Goal: Information Seeking & Learning: Learn about a topic

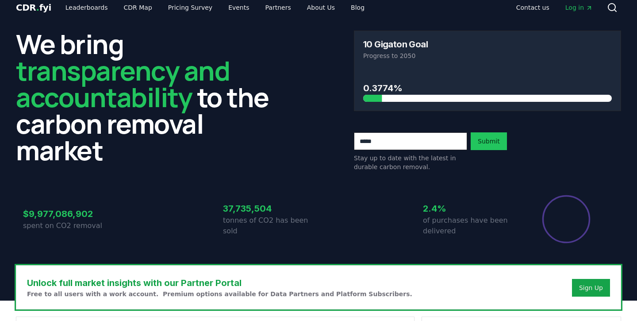
scroll to position [2, 0]
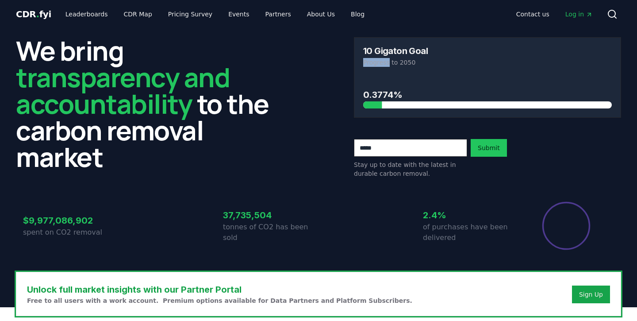
click at [383, 60] on p "Progress to 2050" at bounding box center [487, 62] width 249 height 9
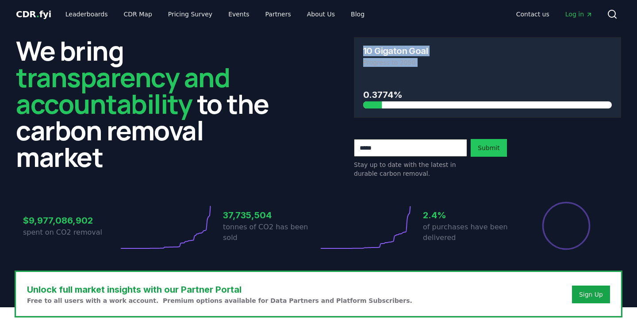
drag, startPoint x: 383, startPoint y: 60, endPoint x: 378, endPoint y: 50, distance: 10.9
click at [378, 50] on div "10 Gigaton Goal Progress to 2050" at bounding box center [488, 57] width 266 height 38
click at [378, 50] on h3 "10 Gigaton Goal" at bounding box center [395, 50] width 65 height 9
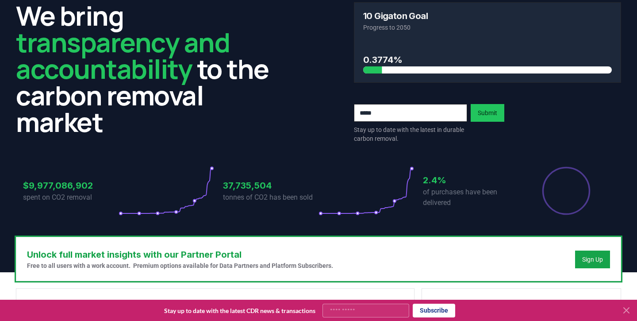
scroll to position [55, 0]
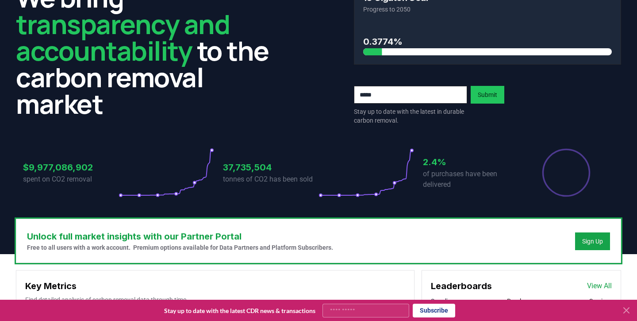
click at [119, 196] on circle at bounding box center [120, 195] width 3 height 3
click at [276, 180] on p "tonnes of CO2 has been sold" at bounding box center [271, 179] width 96 height 11
drag, startPoint x: 276, startPoint y: 180, endPoint x: 266, endPoint y: 170, distance: 14.4
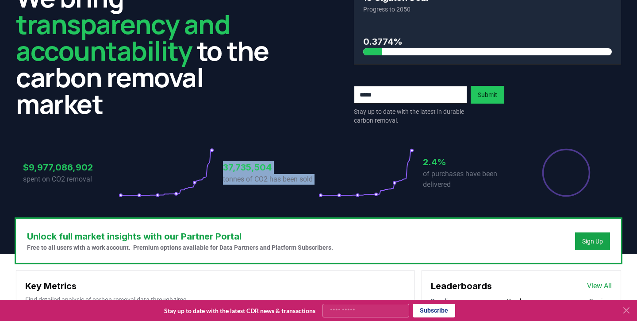
click at [266, 170] on div "37,735,504 tonnes of CO2 has been sold" at bounding box center [271, 173] width 96 height 50
click at [266, 170] on h3 "37,735,504" at bounding box center [271, 167] width 96 height 13
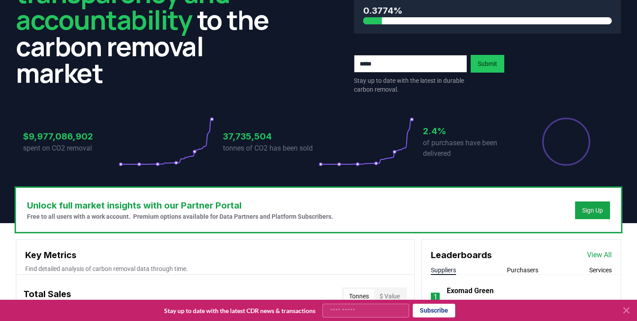
scroll to position [88, 0]
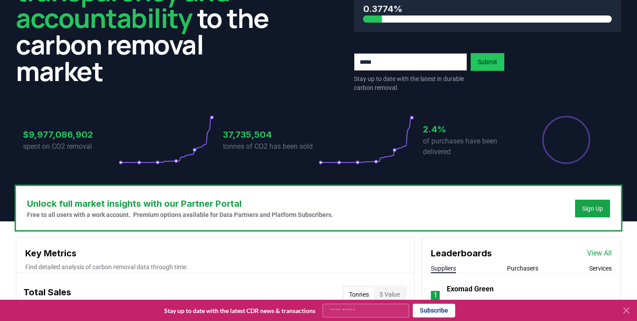
click at [428, 139] on p "of purchases have been delivered" at bounding box center [471, 146] width 96 height 21
drag, startPoint x: 428, startPoint y: 139, endPoint x: 428, endPoint y: 134, distance: 4.9
click at [428, 134] on div "2.4% of purchases have been delivered" at bounding box center [471, 140] width 96 height 50
click at [428, 134] on h3 "2.4%" at bounding box center [471, 129] width 96 height 13
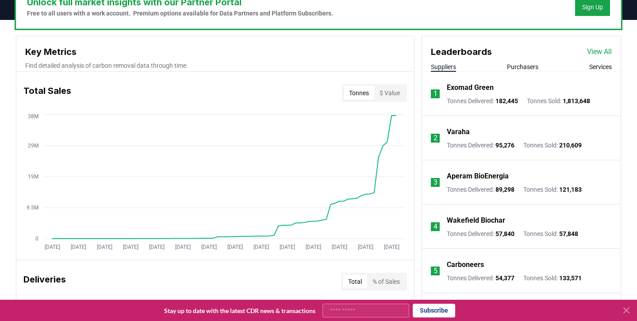
scroll to position [298, 0]
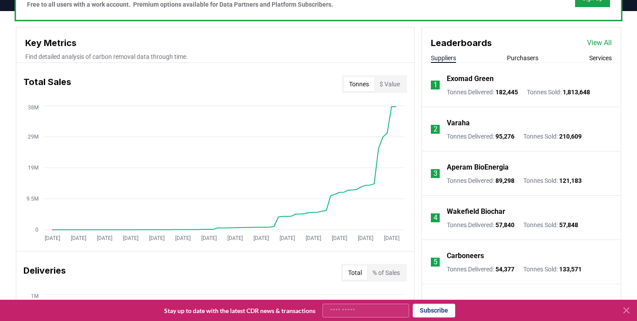
click at [528, 58] on button "Purchasers" at bounding box center [522, 58] width 31 height 9
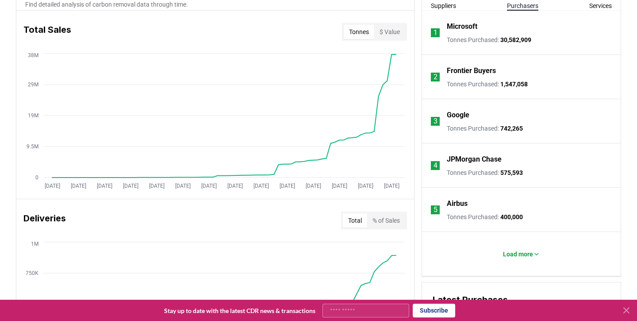
scroll to position [359, 0]
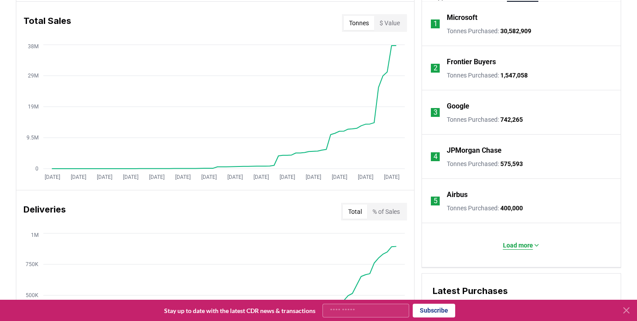
click at [516, 239] on button "Load more" at bounding box center [521, 245] width 51 height 18
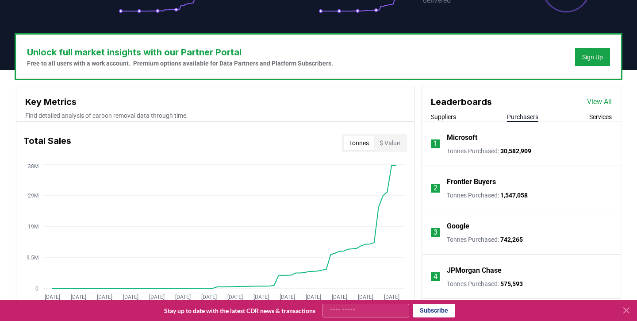
scroll to position [235, 0]
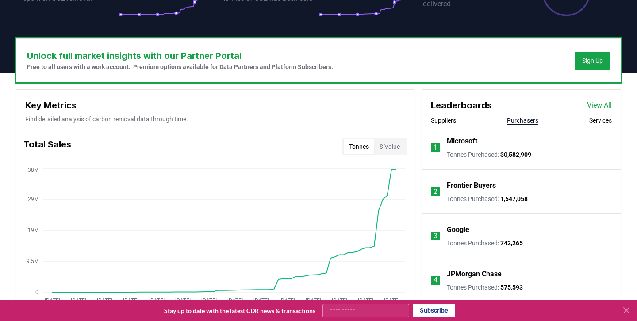
click at [605, 125] on div "Suppliers Purchasers Services" at bounding box center [521, 120] width 199 height 9
click at [604, 121] on button "Services" at bounding box center [601, 120] width 23 height 9
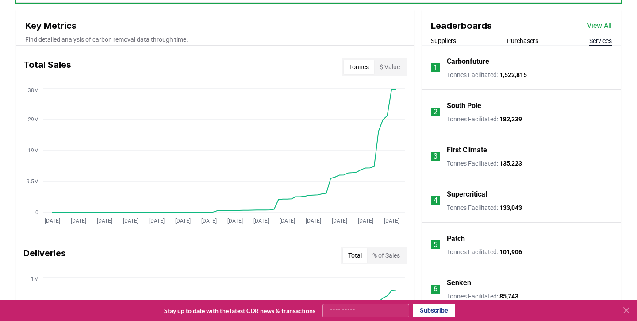
scroll to position [313, 0]
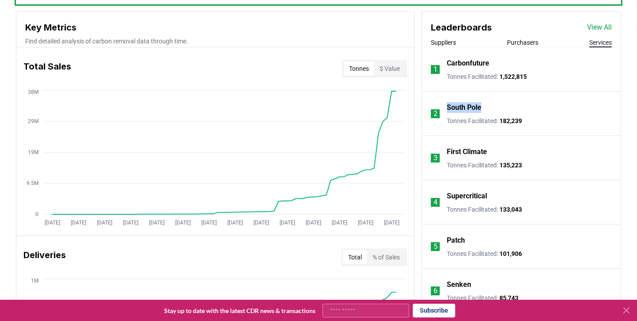
drag, startPoint x: 489, startPoint y: 106, endPoint x: 453, endPoint y: 100, distance: 36.2
click at [453, 100] on li "2 South Pole Tonnes Facilitated : 182,239" at bounding box center [521, 114] width 199 height 44
copy p "South Pole"
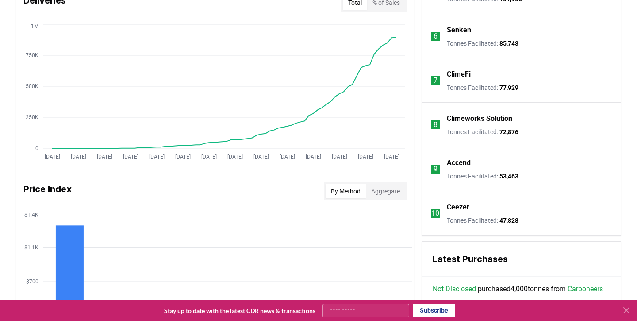
scroll to position [574, 0]
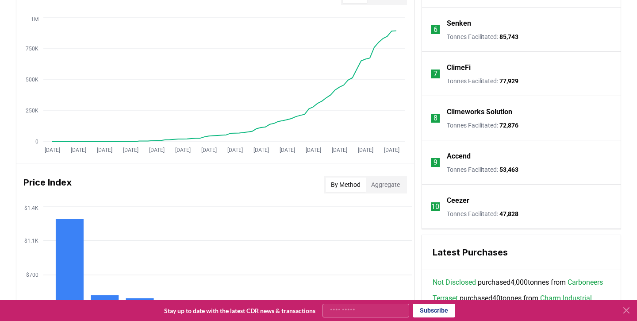
click at [456, 202] on p "Ceezer" at bounding box center [458, 200] width 23 height 11
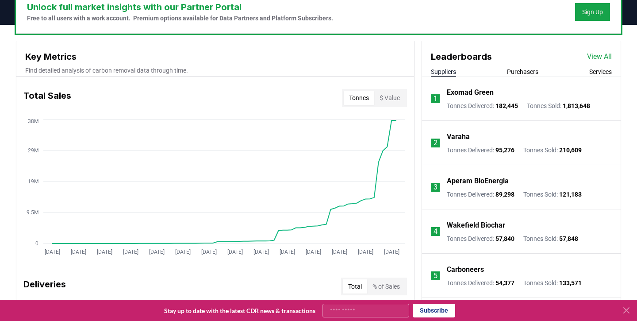
scroll to position [254, 0]
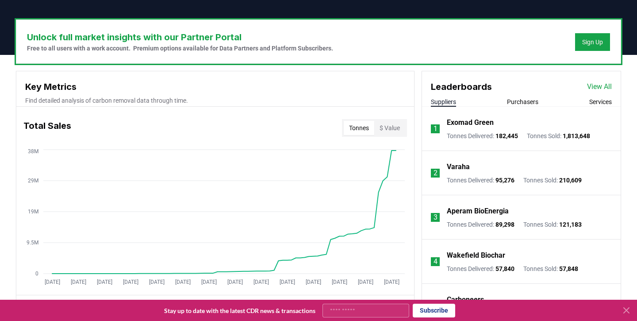
click at [595, 99] on button "Services" at bounding box center [601, 101] width 23 height 9
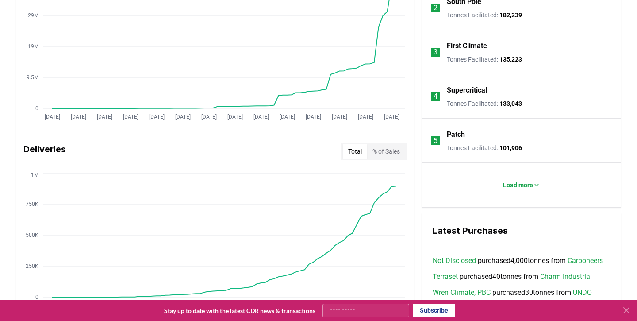
scroll to position [385, 0]
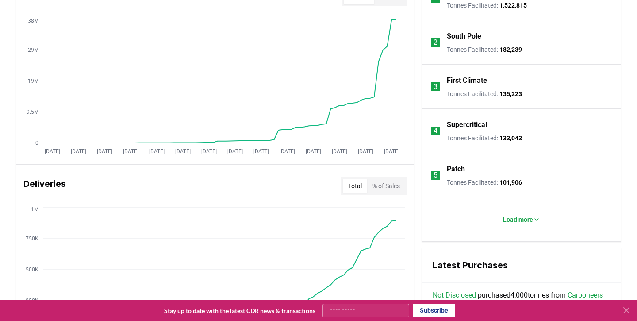
click at [468, 127] on p "Supercritical" at bounding box center [467, 124] width 40 height 11
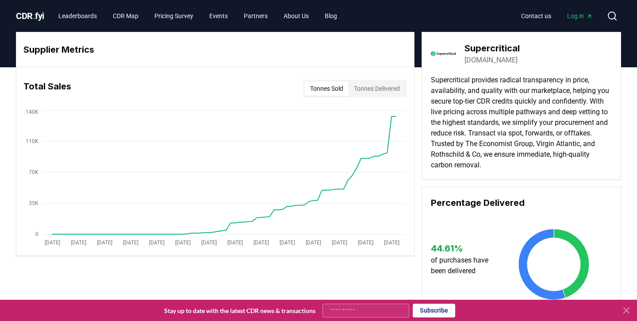
drag, startPoint x: 534, startPoint y: 59, endPoint x: 462, endPoint y: 62, distance: 72.2
click at [462, 62] on div "Supercritical [DOMAIN_NAME]" at bounding box center [521, 53] width 181 height 25
copy link "[DOMAIN_NAME]"
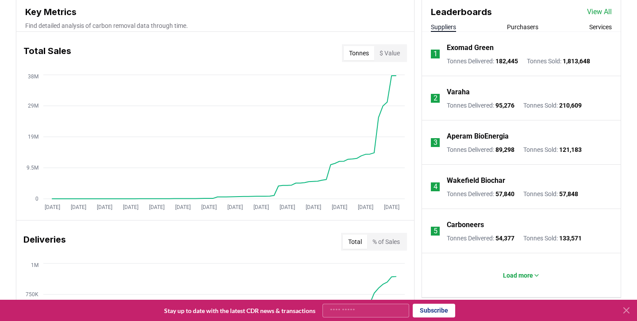
scroll to position [334, 0]
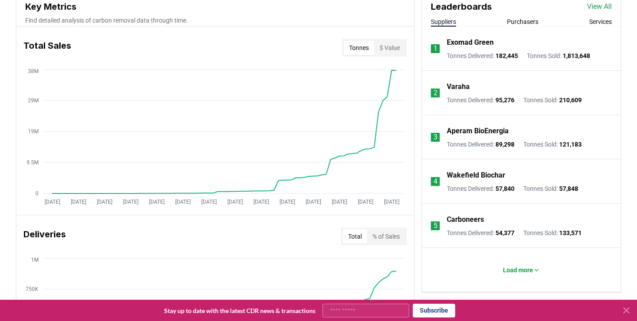
click at [531, 20] on button "Purchasers" at bounding box center [522, 21] width 31 height 9
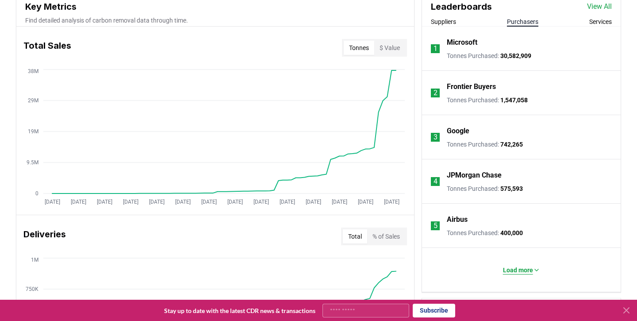
click at [517, 268] on p "Load more" at bounding box center [518, 270] width 30 height 9
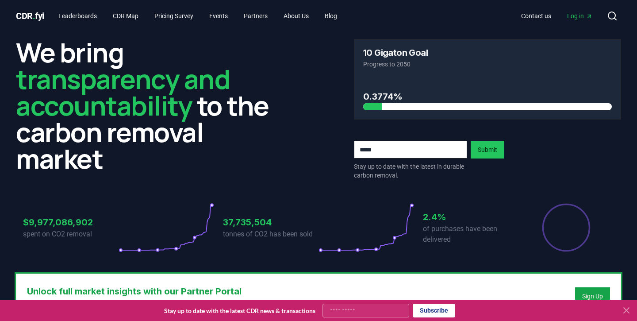
scroll to position [0, 0]
